Goal: Obtain resource: Obtain resource

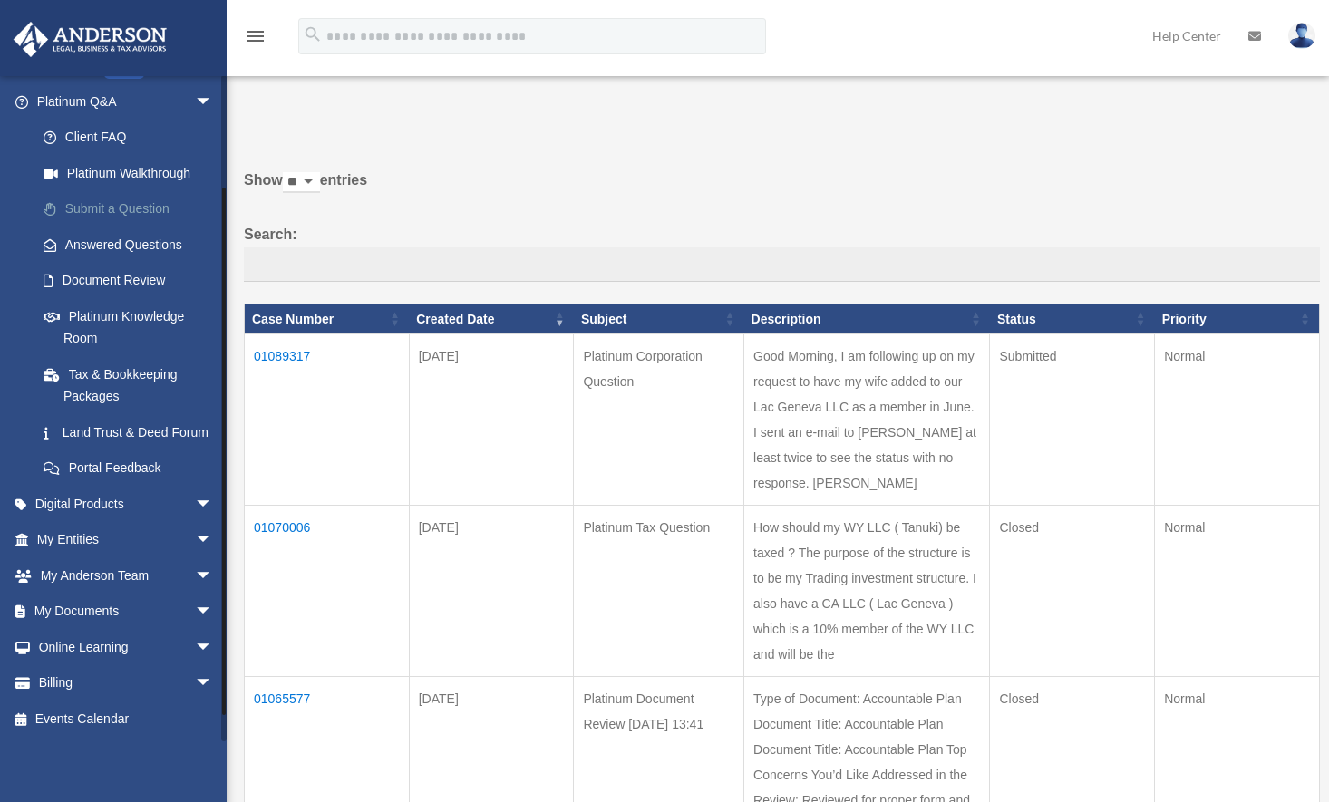
scroll to position [162, 0]
click at [195, 604] on span "arrow_drop_down" at bounding box center [213, 612] width 36 height 37
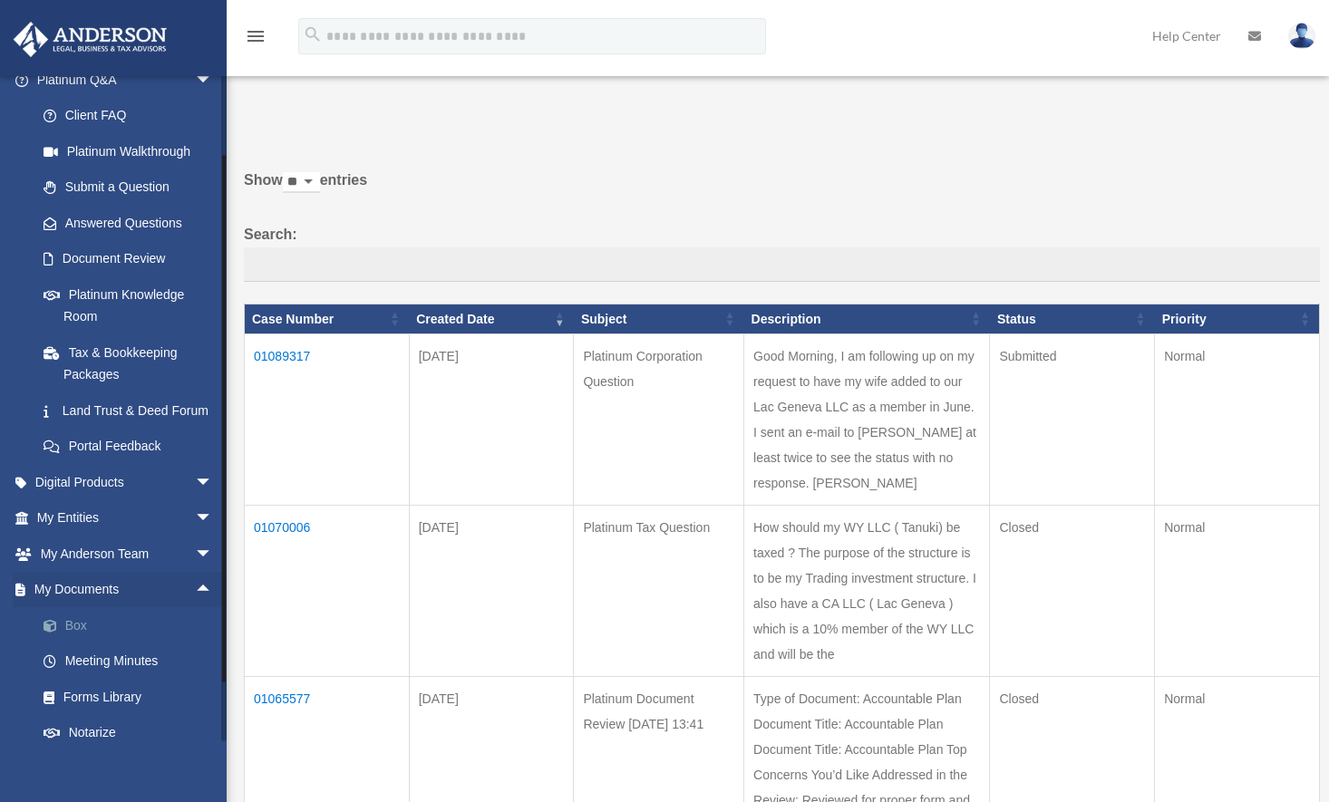
scroll to position [305, 0]
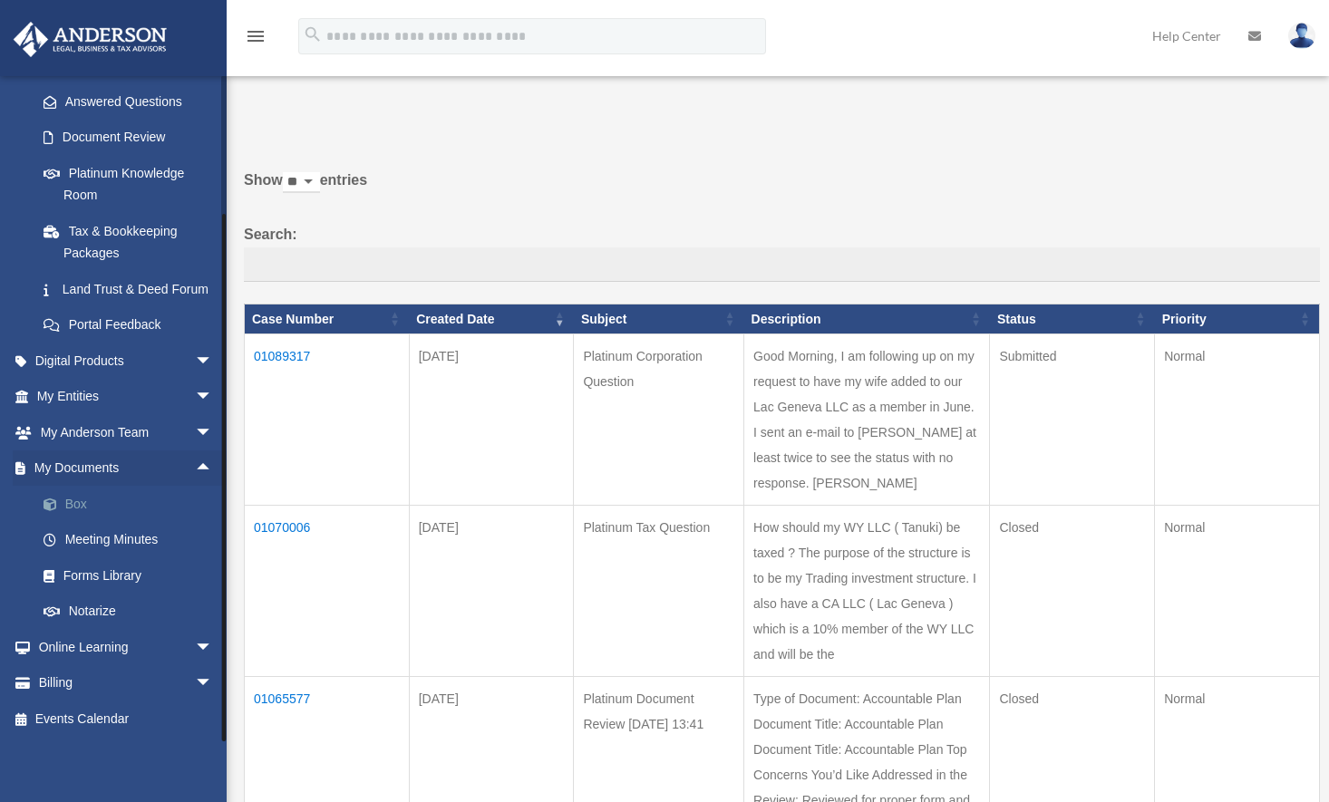
click at [64, 499] on span at bounding box center [59, 505] width 12 height 13
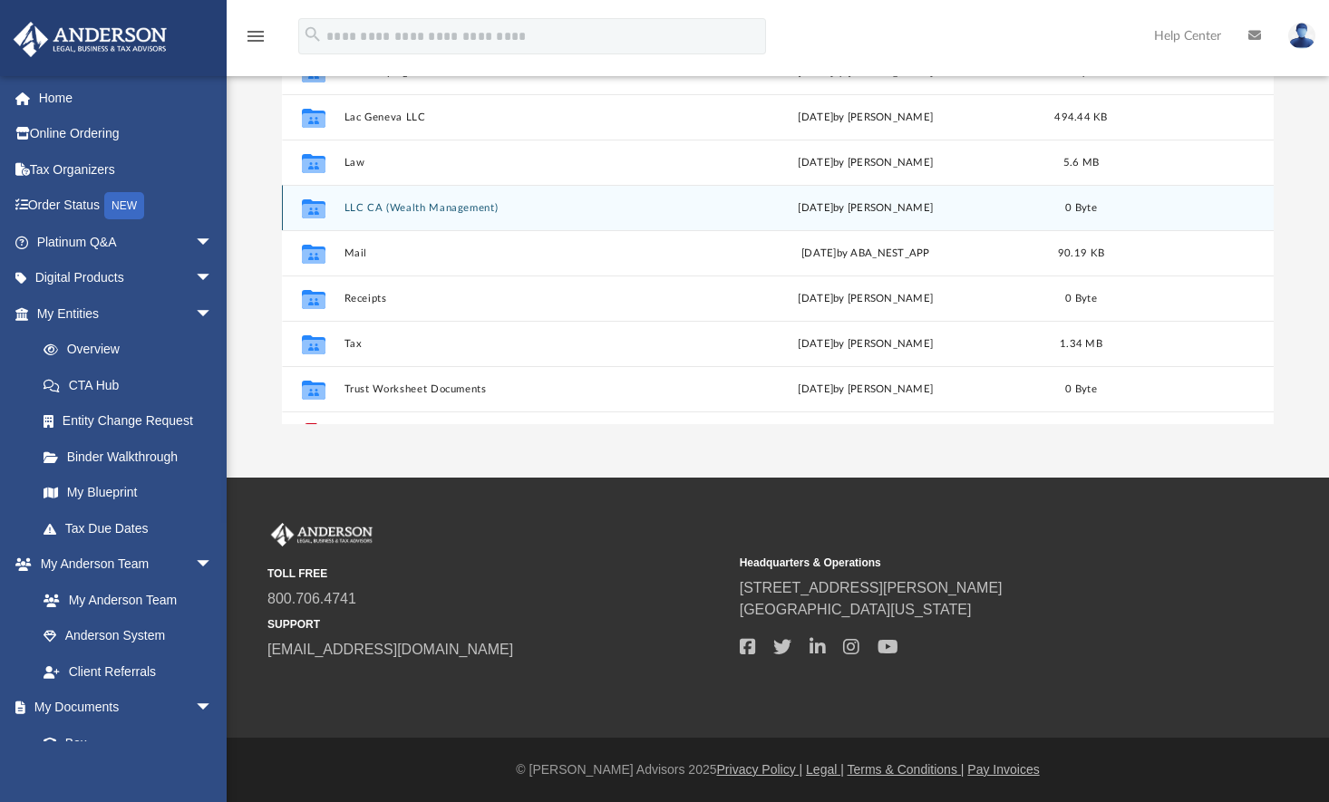
click at [431, 203] on button "LLC CA (Wealth Management)" at bounding box center [515, 208] width 343 height 12
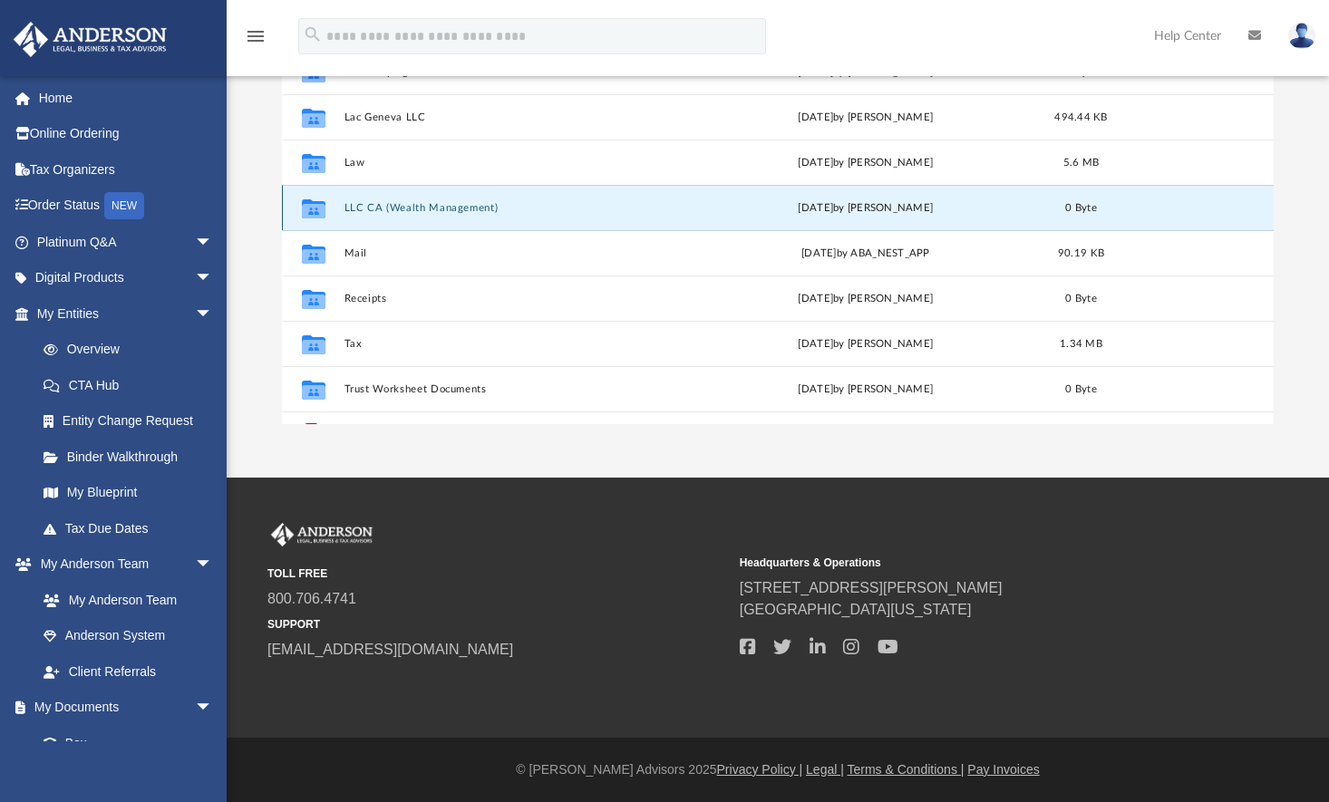
click at [431, 203] on button "LLC CA (Wealth Management)" at bounding box center [515, 208] width 343 height 12
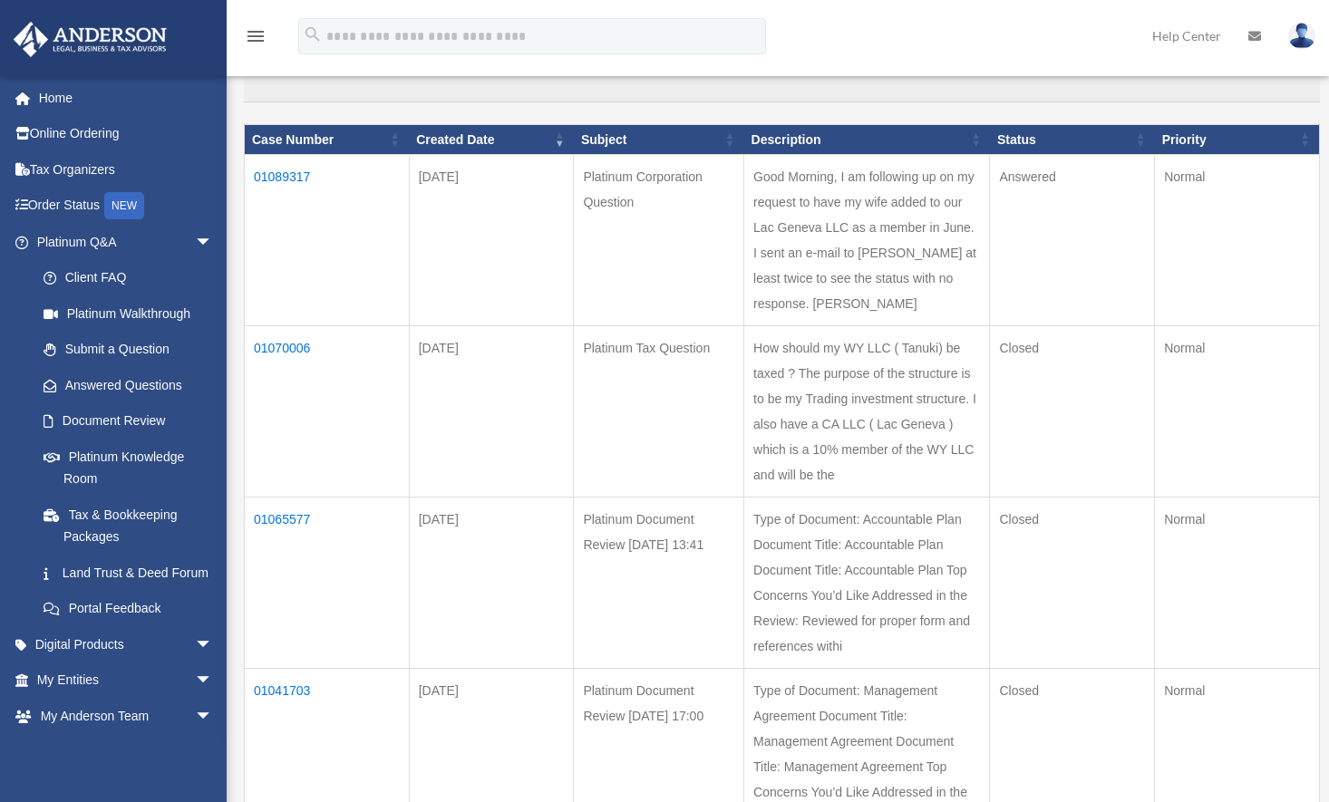
scroll to position [181, 0]
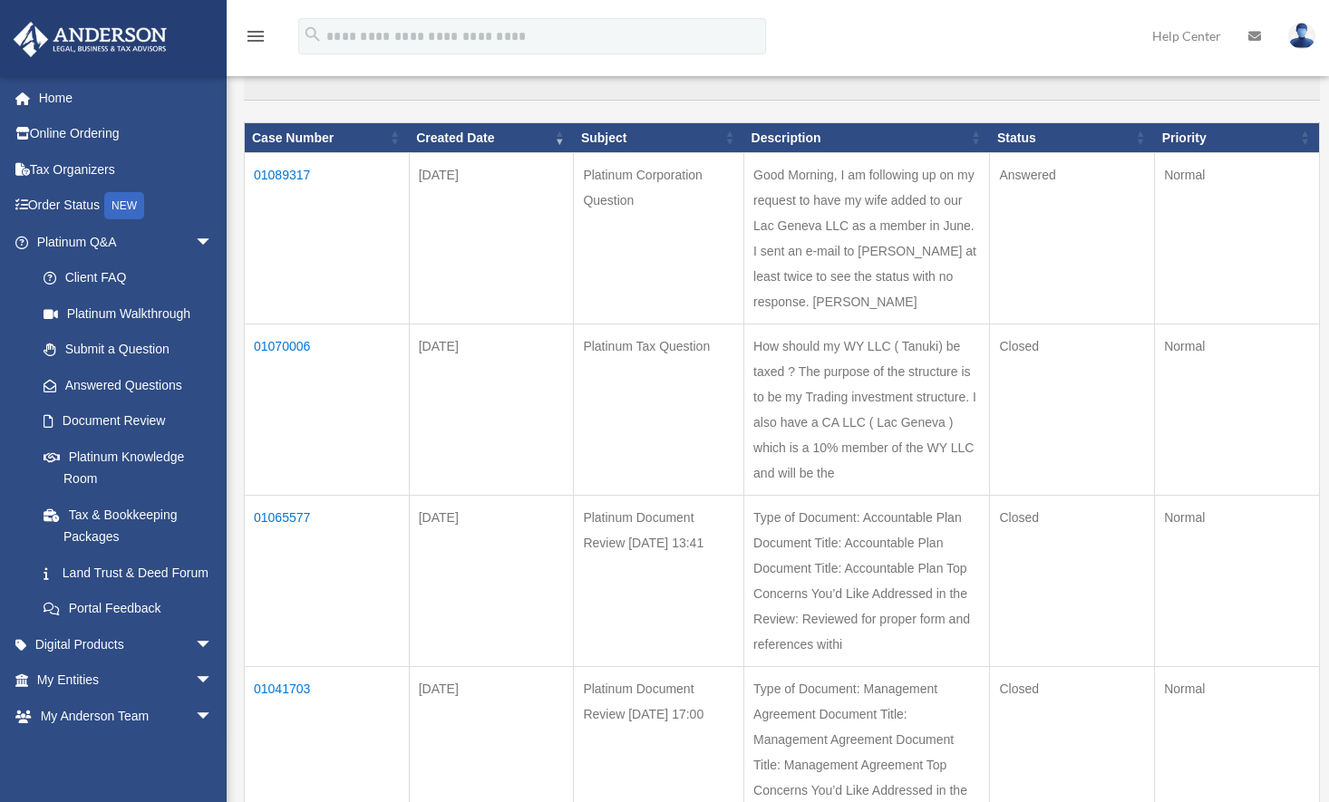
click at [298, 166] on td "01089317" at bounding box center [327, 238] width 165 height 171
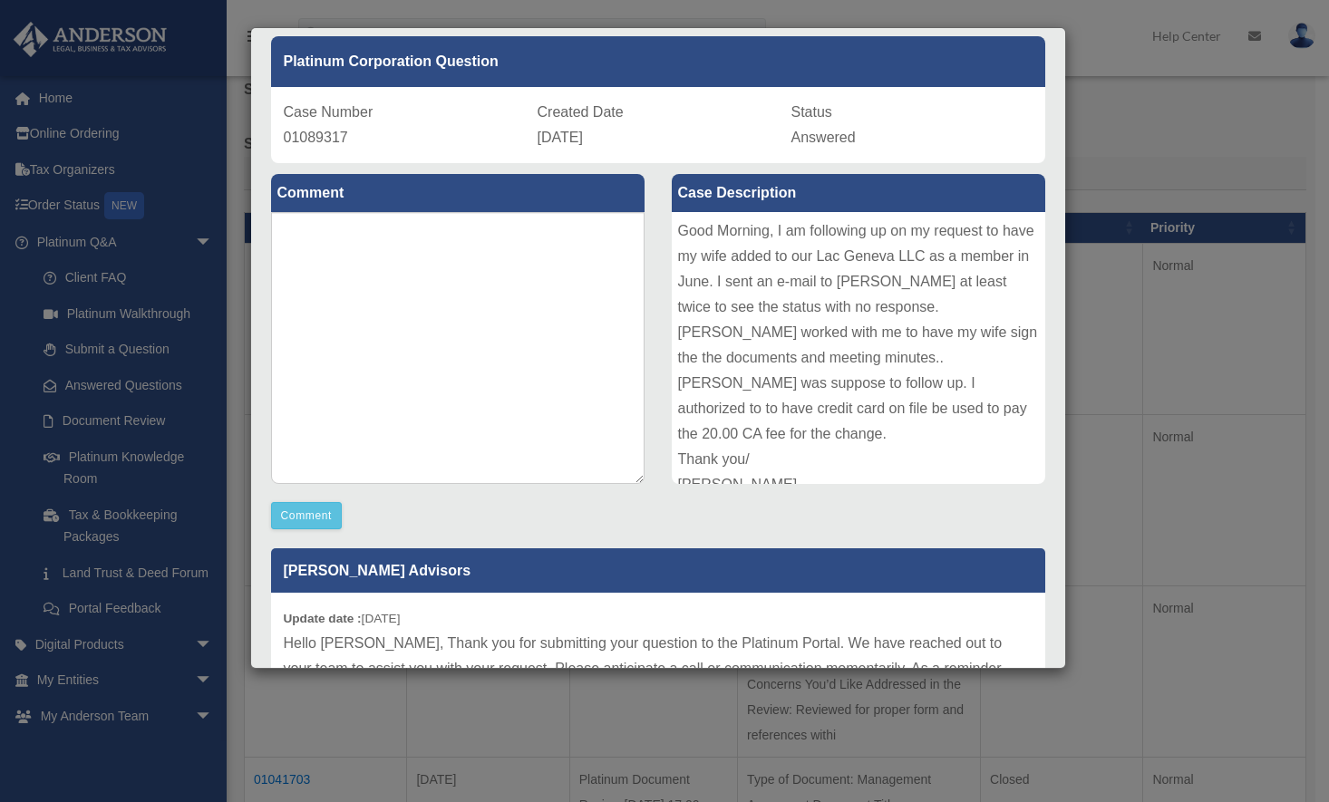
scroll to position [0, 0]
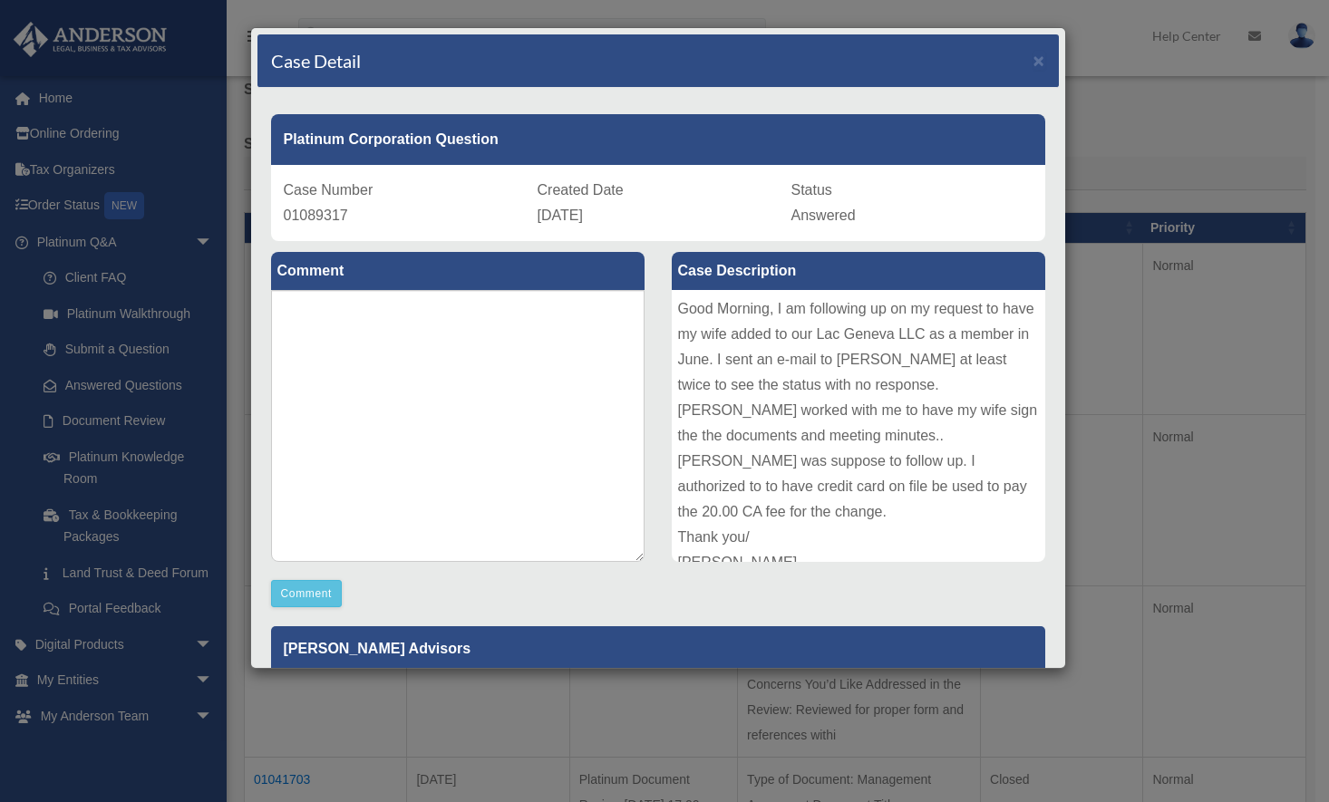
click at [1137, 174] on div "Case Detail × Platinum Corporation Question Case Number 01089317 Created Date […" at bounding box center [664, 401] width 1329 height 802
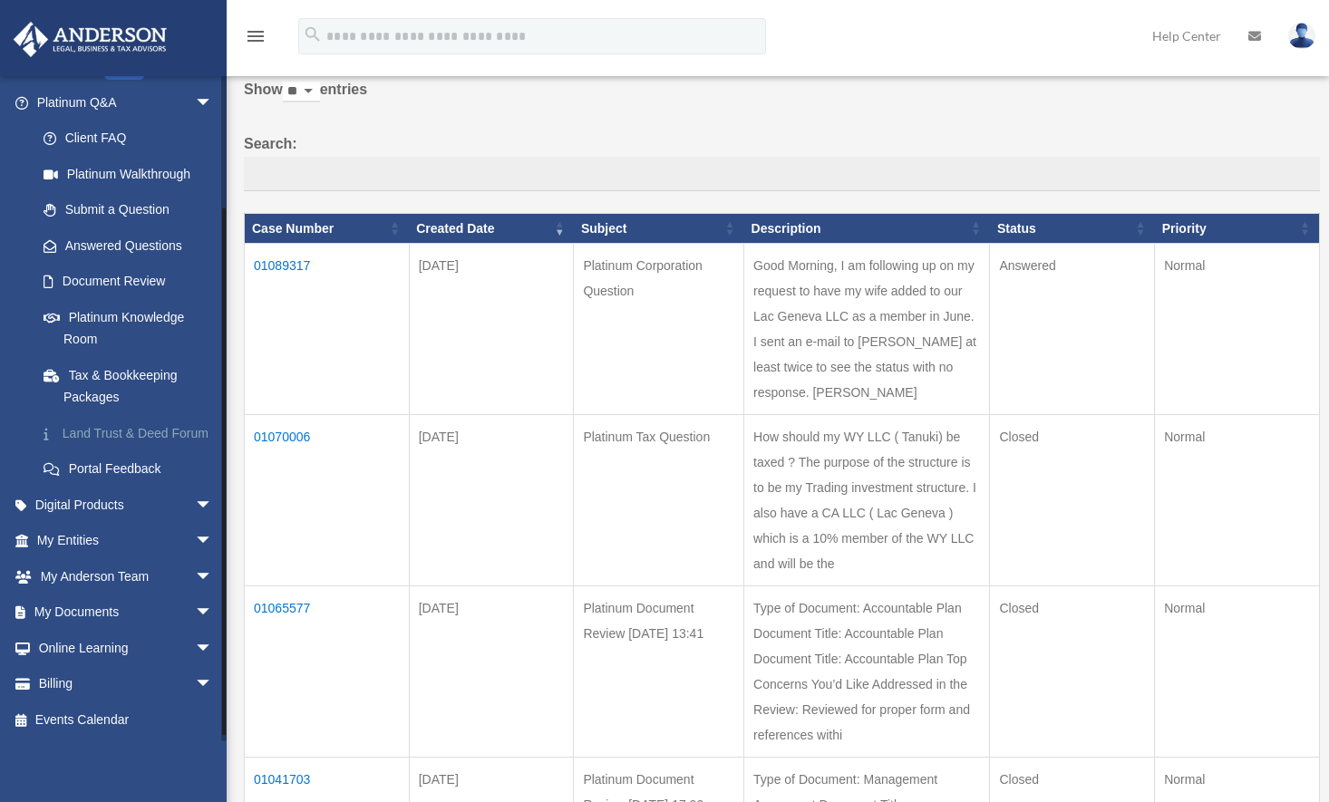
scroll to position [162, 0]
click at [195, 615] on span "arrow_drop_down" at bounding box center [213, 612] width 36 height 37
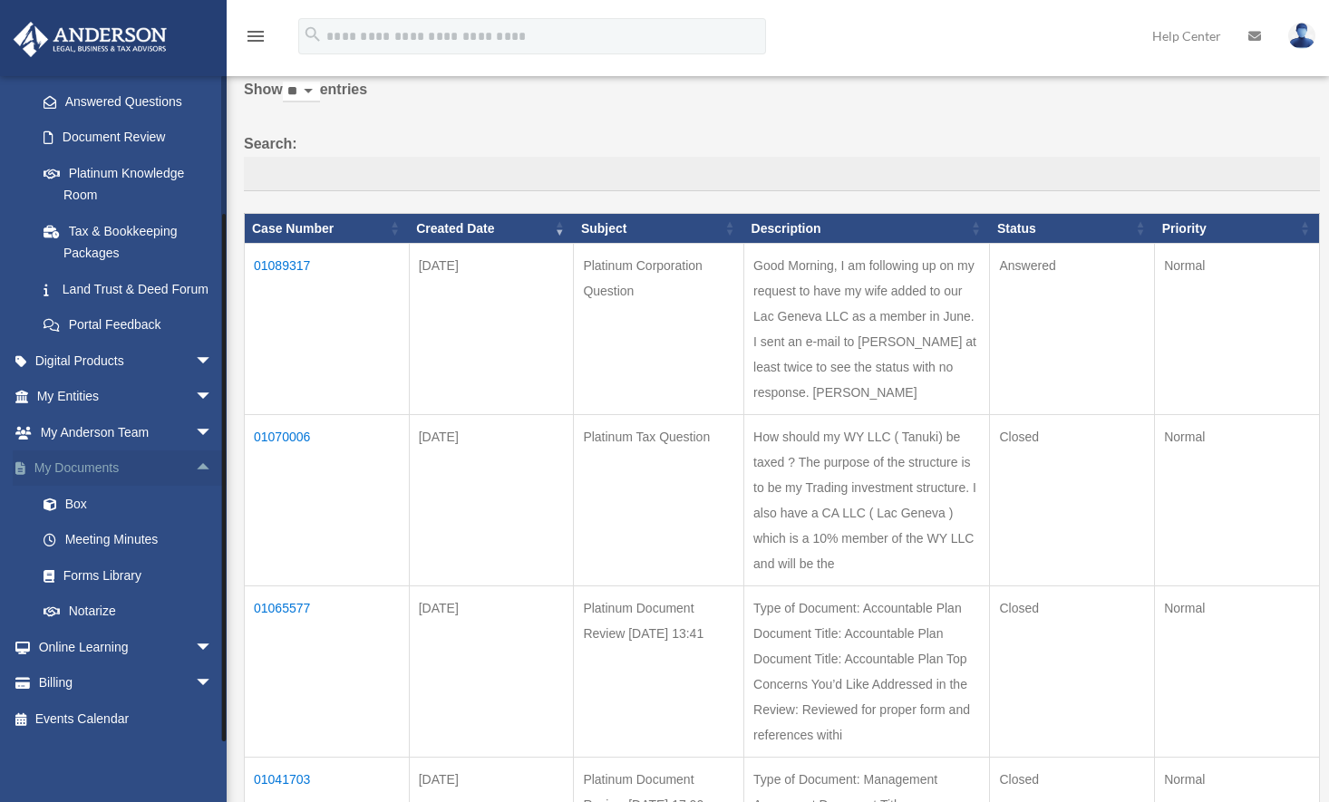
scroll to position [305, 0]
click at [65, 507] on link "Box" at bounding box center [132, 504] width 215 height 36
click at [79, 499] on link "Box" at bounding box center [132, 504] width 215 height 36
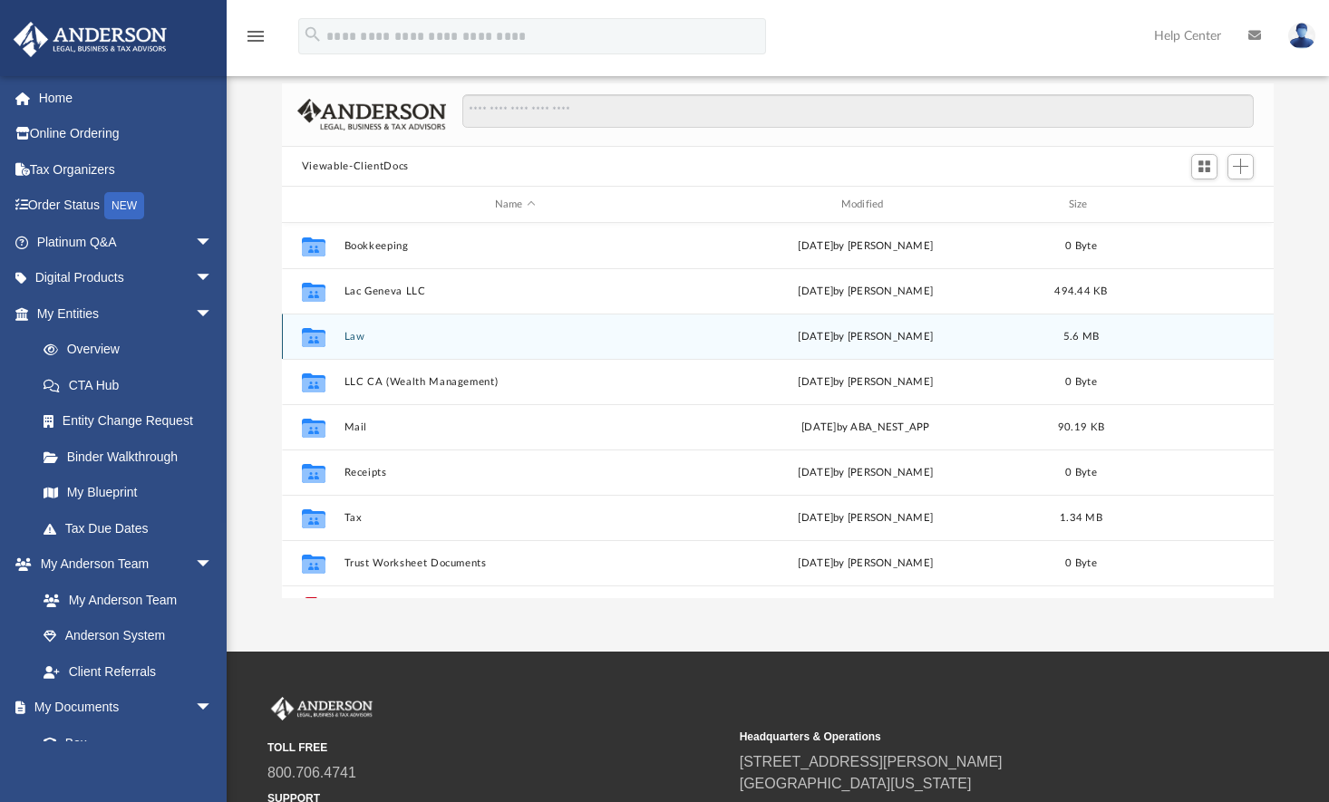
click at [367, 335] on button "Law" at bounding box center [515, 337] width 343 height 12
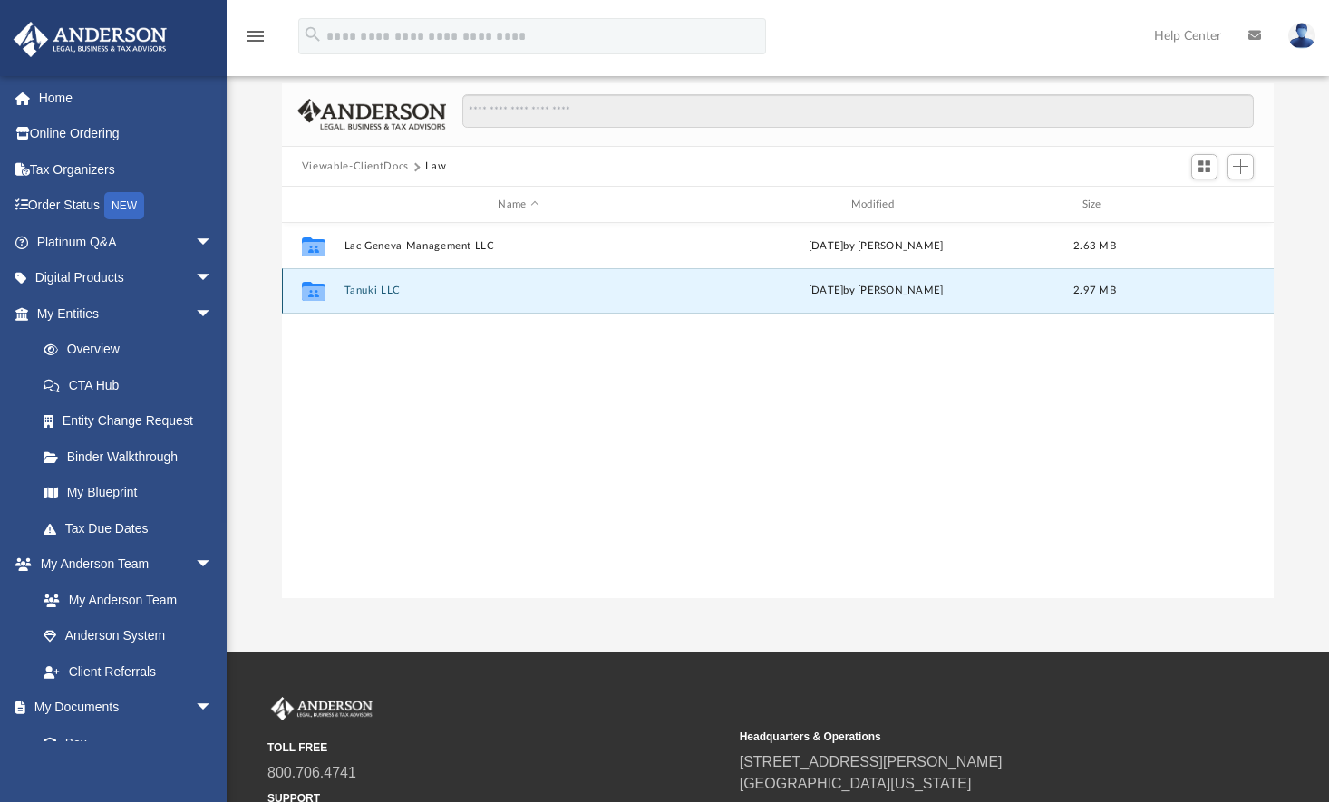
click at [351, 286] on button "Tanuki LLC" at bounding box center [518, 292] width 349 height 12
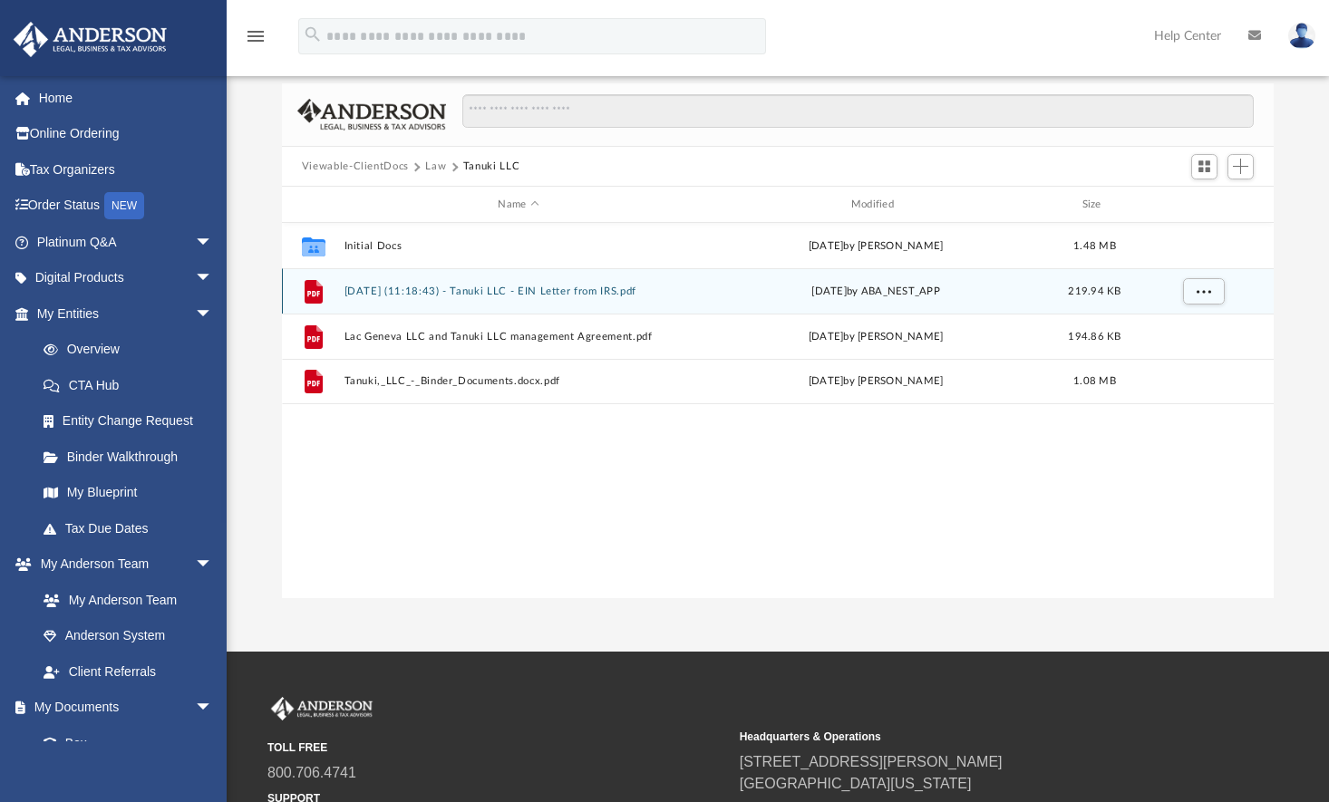
click at [530, 289] on button "2025.06.17 (11:18:43) - Tanuki LLC - EIN Letter from IRS.pdf" at bounding box center [518, 292] width 349 height 12
